Goal: Task Accomplishment & Management: Complete application form

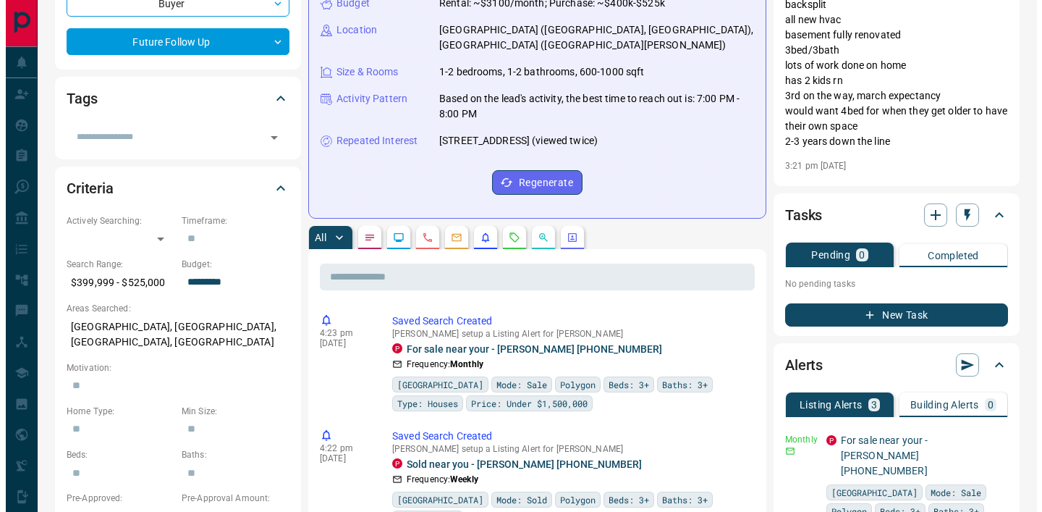
scroll to position [263, 0]
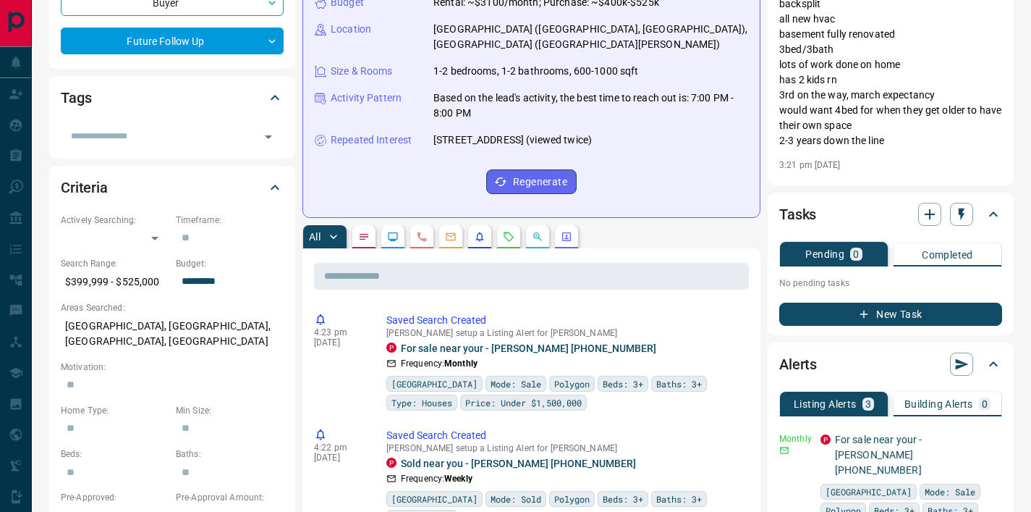
click at [897, 323] on button "New Task" at bounding box center [890, 313] width 223 height 23
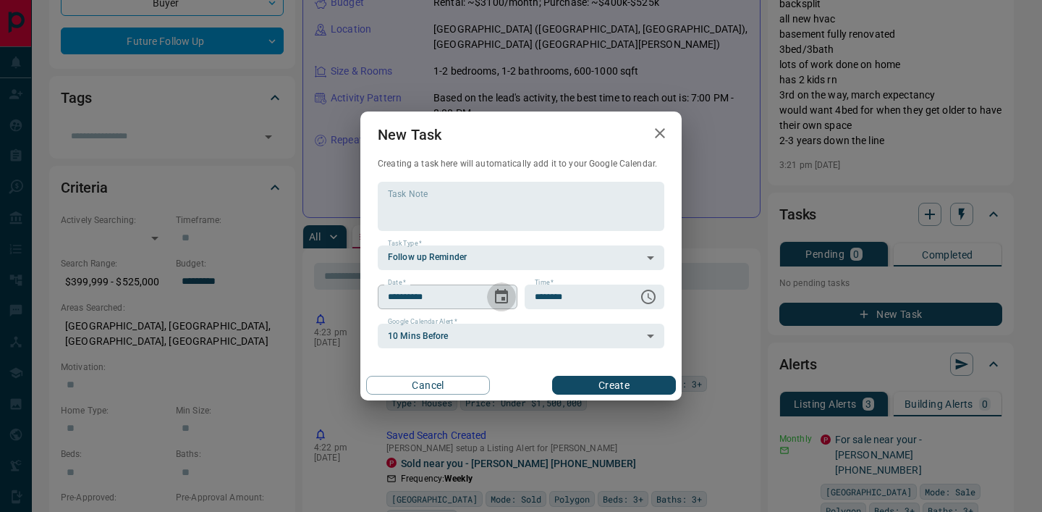
click at [498, 285] on button "Choose date, selected date is Oct 15, 2025" at bounding box center [501, 296] width 29 height 29
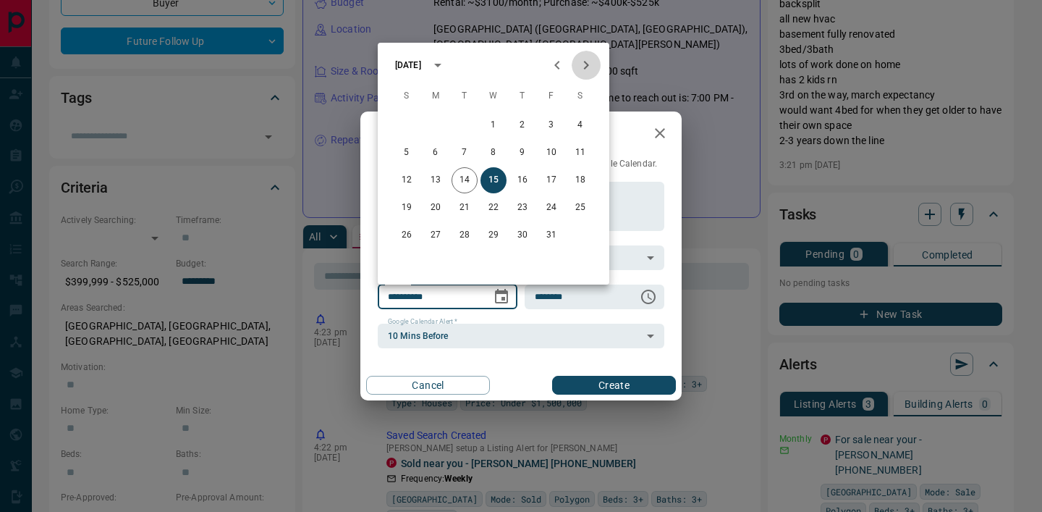
click at [590, 62] on icon "Next month" at bounding box center [585, 64] width 17 height 17
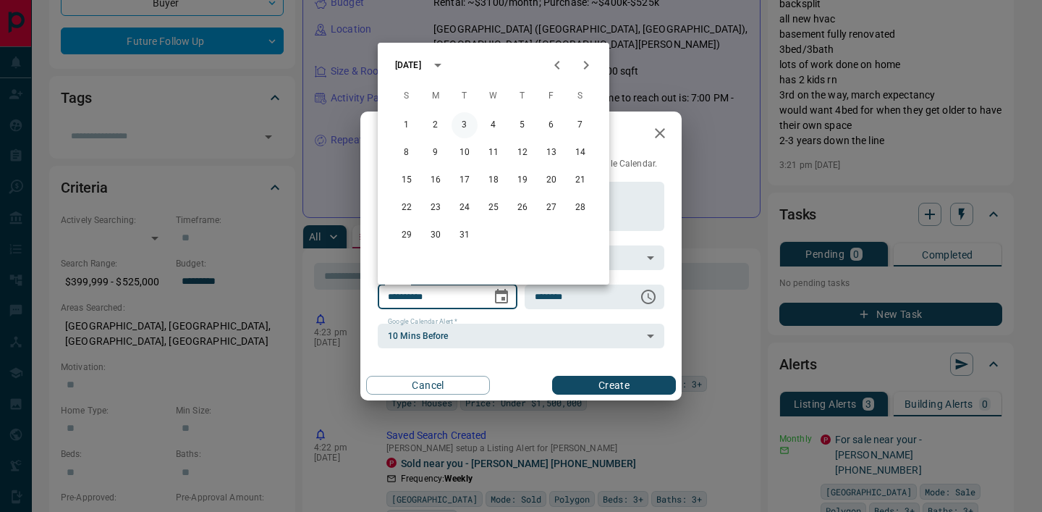
click at [465, 126] on button "3" at bounding box center [465, 125] width 26 height 26
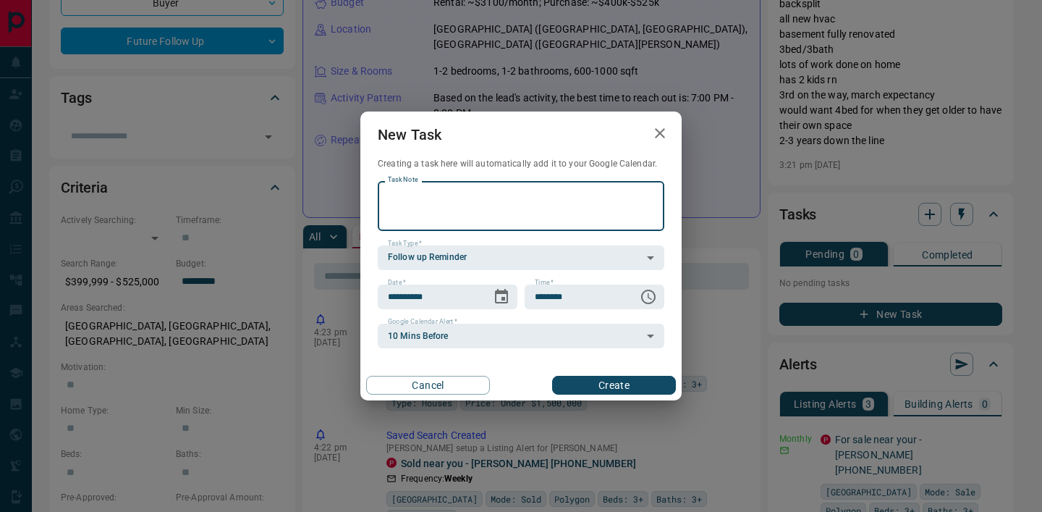
click at [470, 208] on textarea "Task Note" at bounding box center [521, 205] width 266 height 37
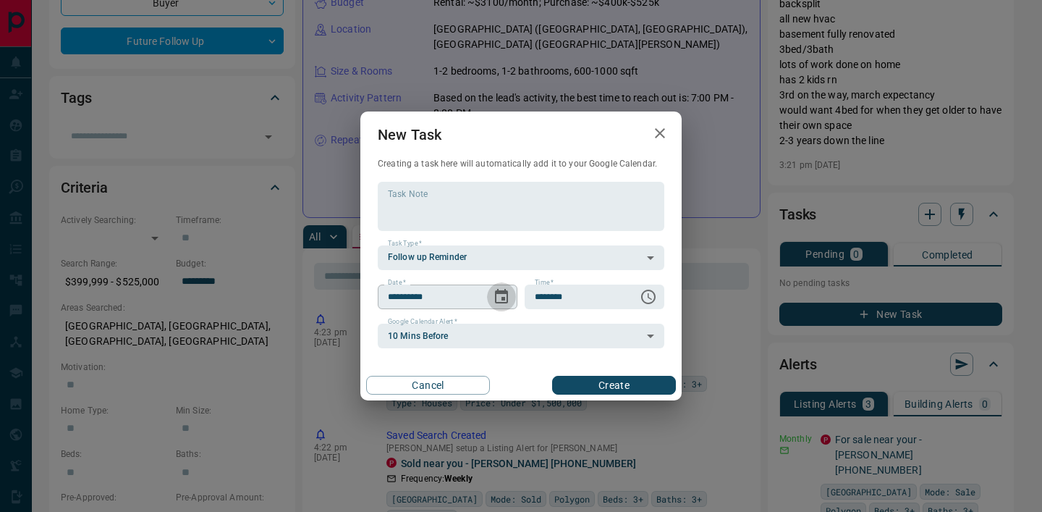
click at [508, 297] on icon "Choose date, selected date is Mar 3, 2026" at bounding box center [501, 296] width 17 height 17
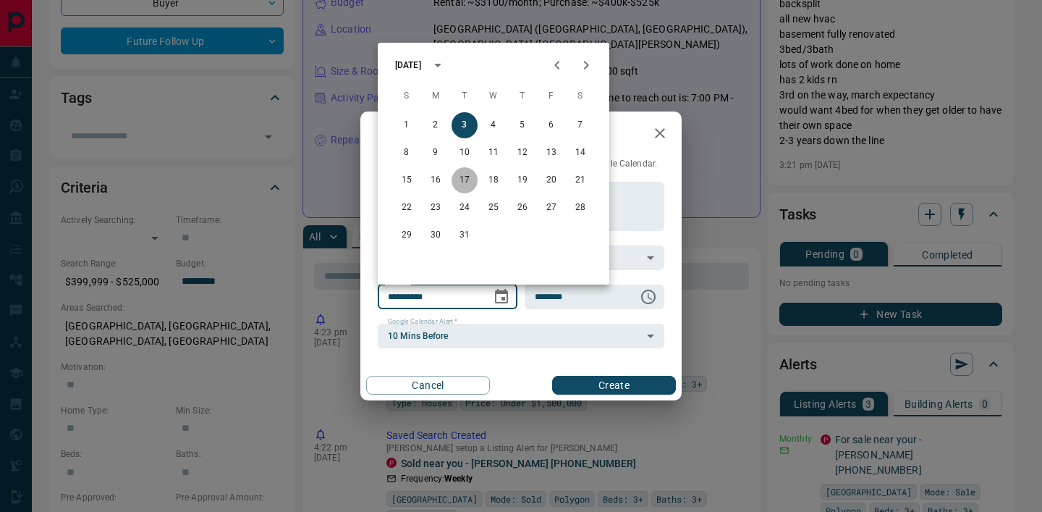
click at [467, 177] on button "17" at bounding box center [465, 180] width 26 height 26
type input "**********"
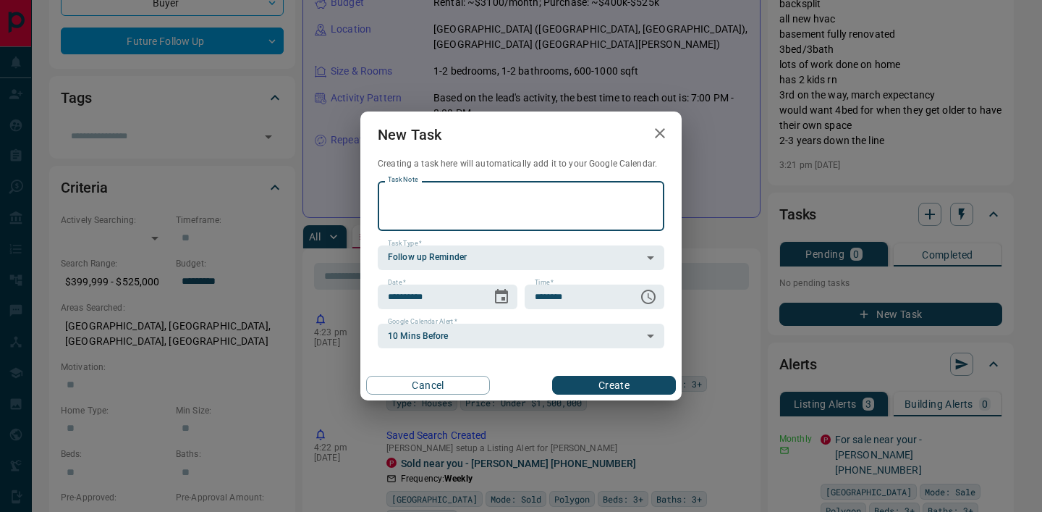
click at [436, 216] on textarea "Task Note" at bounding box center [521, 205] width 266 height 37
type textarea "**********"
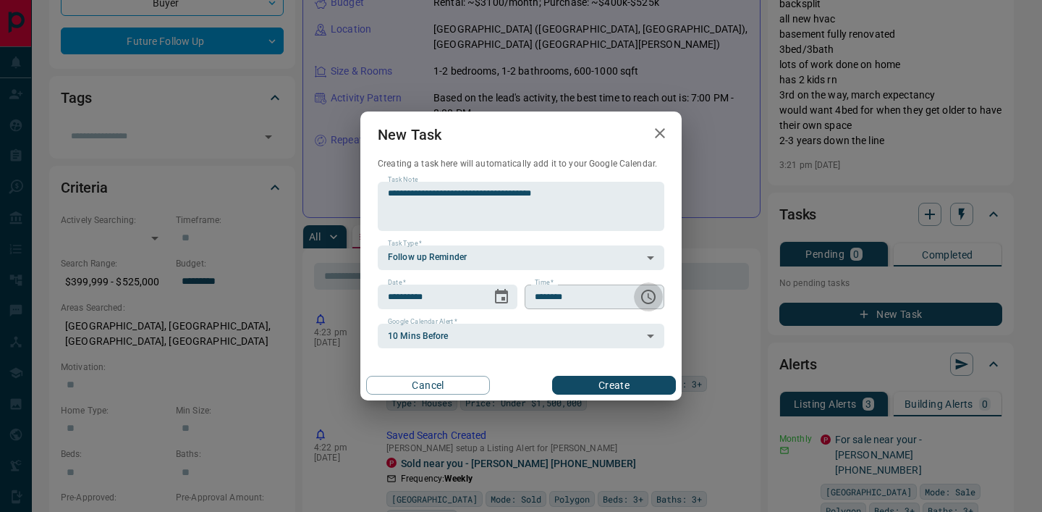
click at [656, 299] on icon "Choose time, selected time is 6:00 AM" at bounding box center [648, 296] width 17 height 17
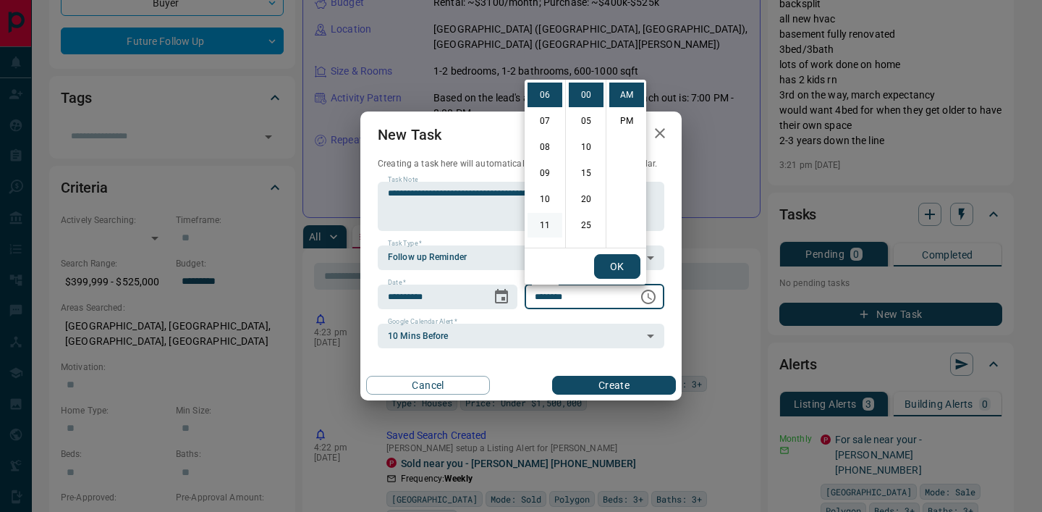
click at [539, 227] on li "11" at bounding box center [545, 225] width 35 height 25
type input "********"
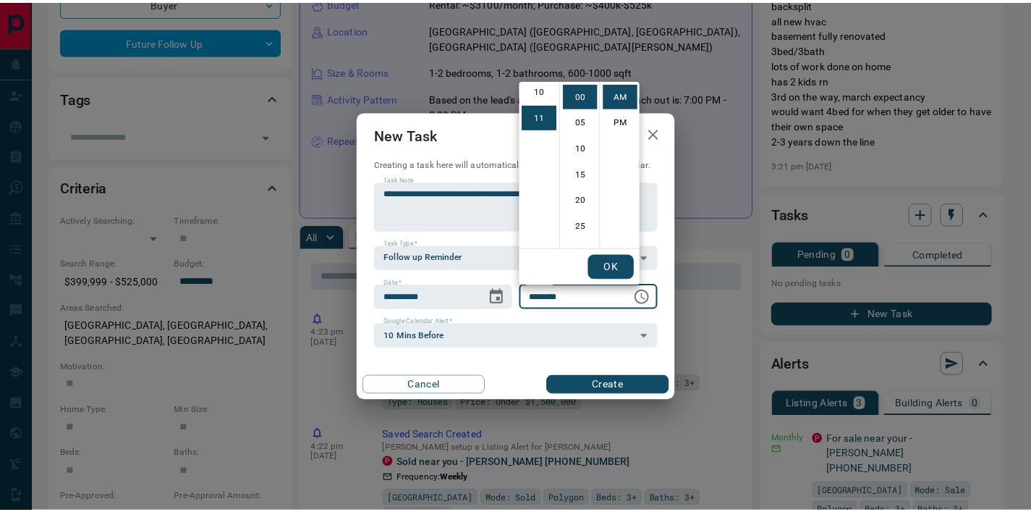
scroll to position [282, 0]
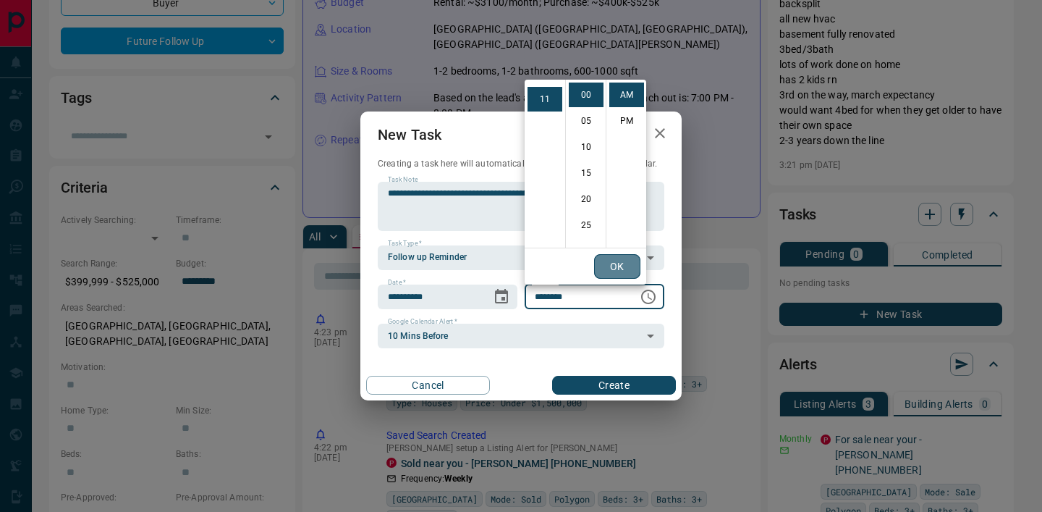
click at [635, 273] on button "OK" at bounding box center [617, 266] width 46 height 25
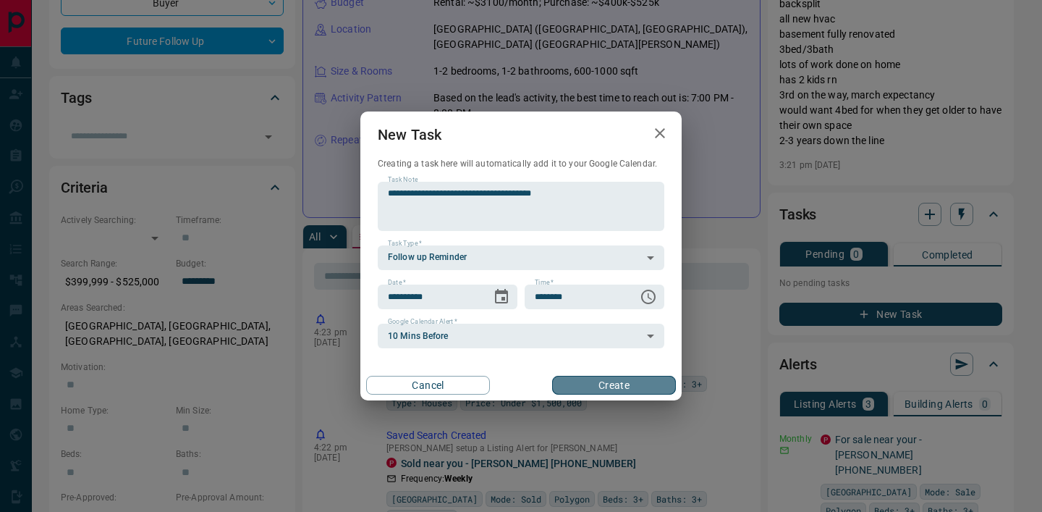
click at [614, 386] on button "Create" at bounding box center [614, 385] width 124 height 19
